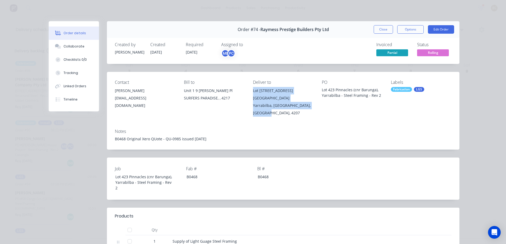
scroll to position [662, 0]
click at [74, 32] on div "Order details" at bounding box center [75, 33] width 23 height 5
click at [30, 49] on div "Order details Collaborate Checklists 0/0 Tracking Linked Orders Timeline Order …" at bounding box center [253, 122] width 506 height 244
click at [376, 30] on button "Close" at bounding box center [383, 29] width 19 height 8
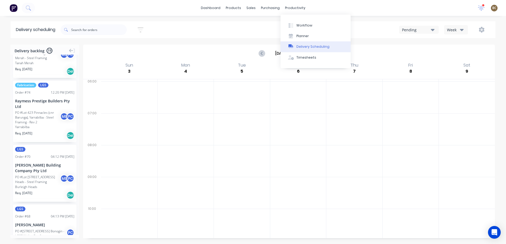
click at [307, 46] on div "Delivery Scheduling" at bounding box center [312, 46] width 33 height 5
click at [325, 45] on div "Delivery Scheduling" at bounding box center [312, 46] width 33 height 5
click at [408, 29] on div "Pending" at bounding box center [416, 30] width 29 height 6
click at [448, 28] on div "Week" at bounding box center [454, 30] width 15 height 6
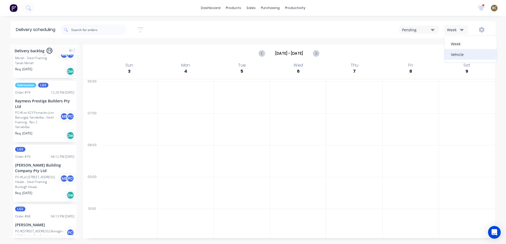
click at [453, 58] on div "Vehicle" at bounding box center [470, 54] width 52 height 11
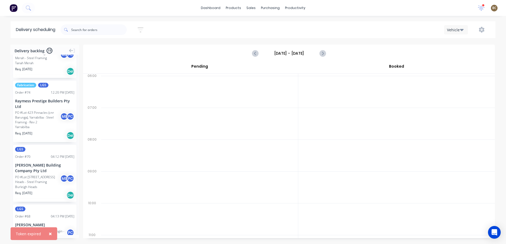
click at [453, 31] on div "Vehicle" at bounding box center [454, 30] width 15 height 6
click at [451, 39] on div "Week" at bounding box center [470, 43] width 52 height 11
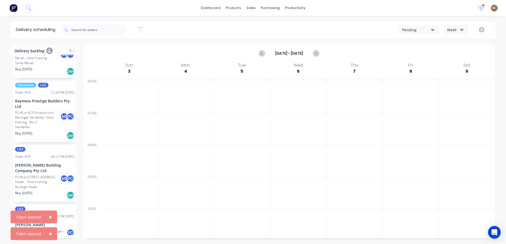
click at [422, 28] on div "Pending" at bounding box center [416, 30] width 29 height 6
click at [422, 42] on div "Pending" at bounding box center [425, 43] width 52 height 11
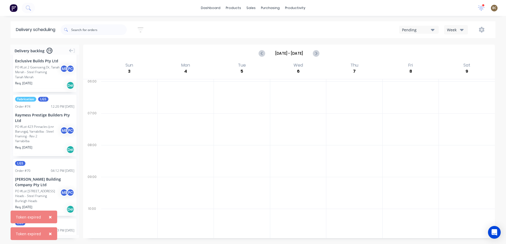
scroll to position [582, 0]
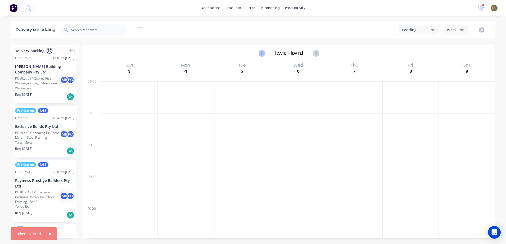
click at [257, 53] on button "Previous page" at bounding box center [262, 53] width 11 height 11
click at [263, 53] on icon "Previous page" at bounding box center [262, 53] width 6 height 6
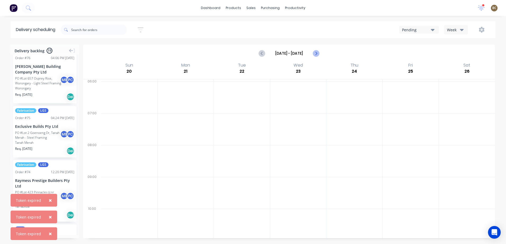
click at [317, 53] on icon "Next page" at bounding box center [316, 53] width 2 height 4
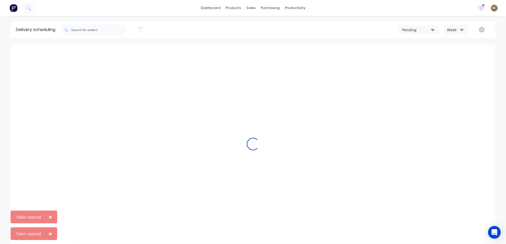
click at [317, 53] on icon "Next page" at bounding box center [316, 53] width 2 height 4
type input "Aug 3 - Aug 9"
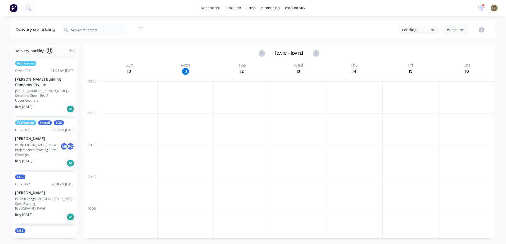
click at [429, 29] on div "Pending" at bounding box center [416, 30] width 29 height 6
click at [308, 48] on div "Delivery Scheduling" at bounding box center [312, 46] width 33 height 5
click at [309, 47] on div "Delivery Scheduling" at bounding box center [312, 46] width 33 height 5
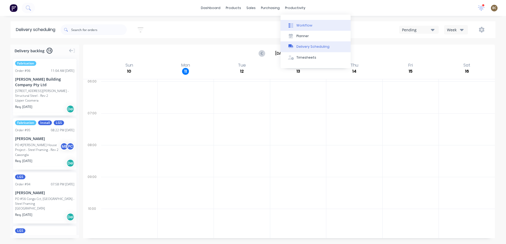
click at [302, 24] on div "Workflow" at bounding box center [304, 25] width 16 height 5
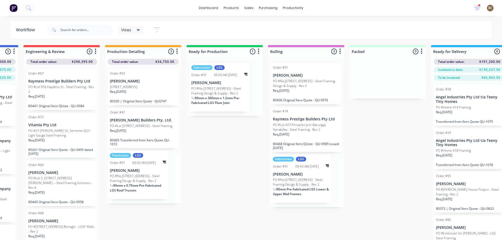
scroll to position [0, 282]
